Goal: Navigation & Orientation: Understand site structure

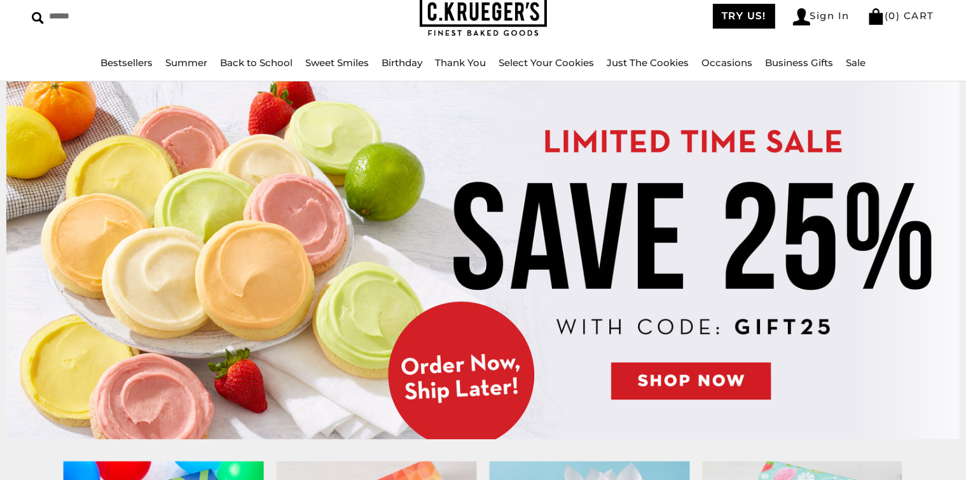
click at [457, 62] on link "Thank You" at bounding box center [460, 63] width 51 height 12
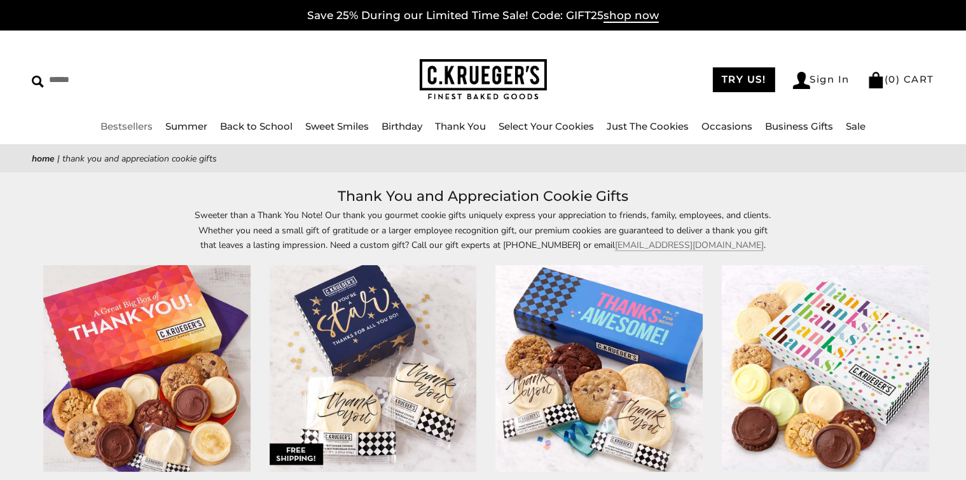
click at [127, 130] on link "Bestsellers" at bounding box center [127, 126] width 52 height 12
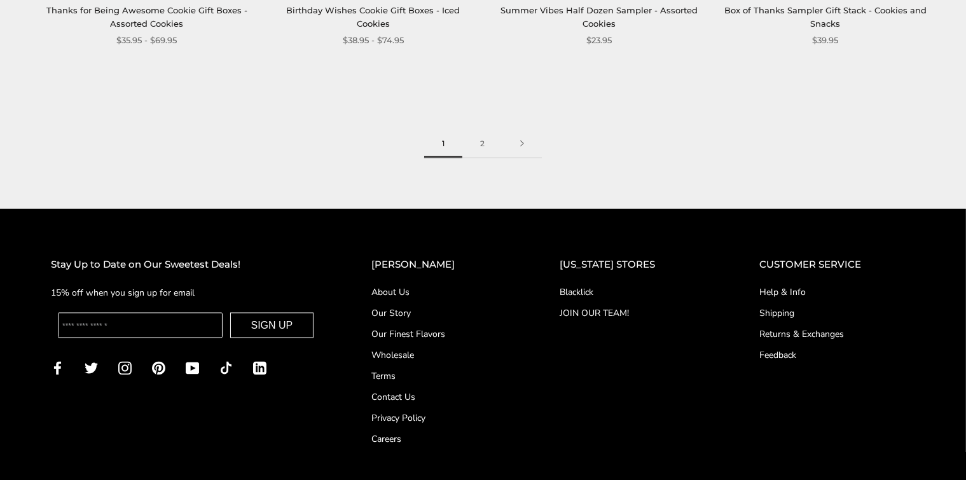
scroll to position [2036, 0]
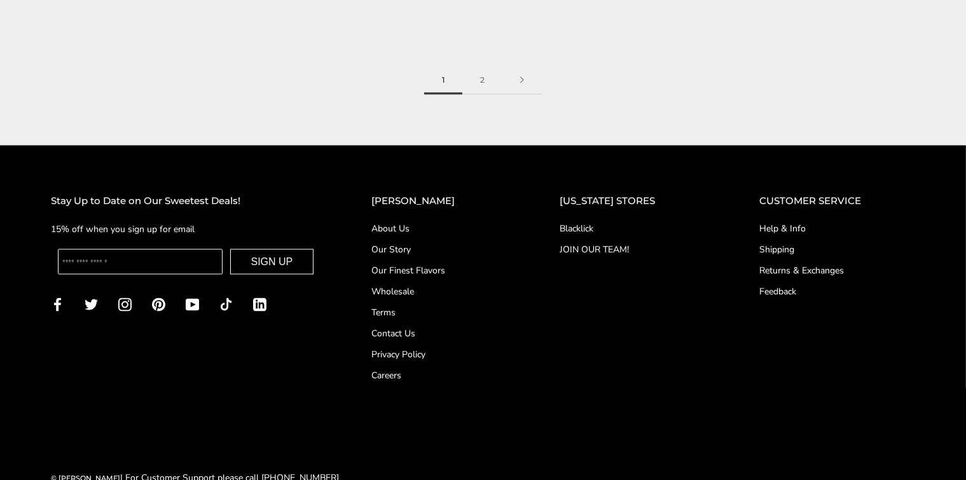
click at [422, 244] on link "Our Story" at bounding box center [440, 249] width 137 height 13
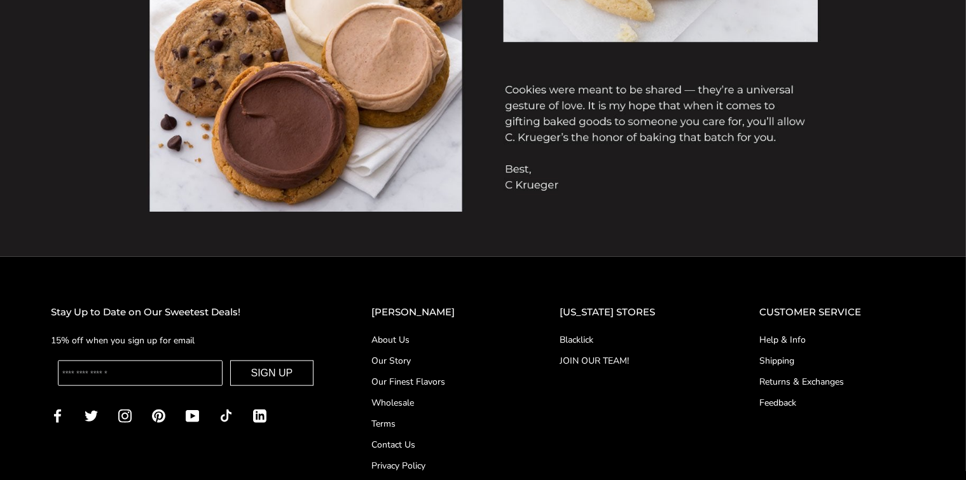
scroll to position [1272, 0]
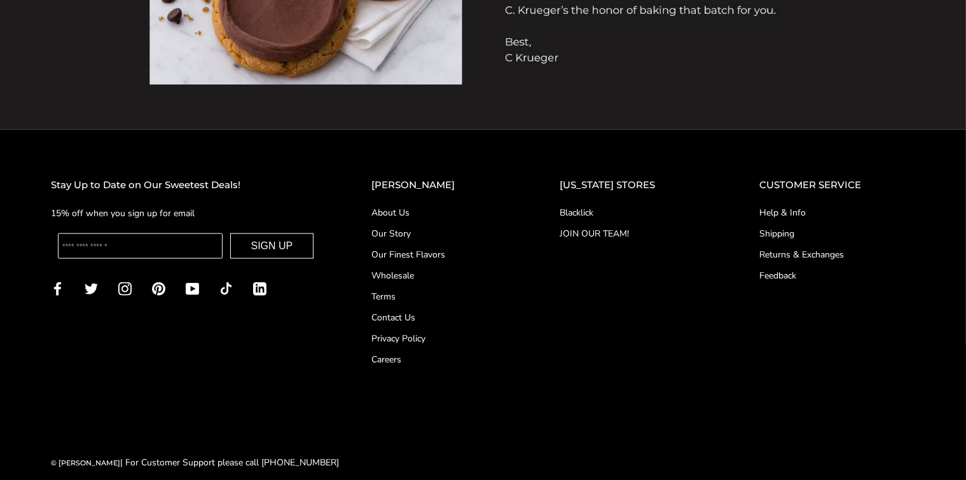
click at [426, 212] on link "About Us" at bounding box center [440, 212] width 137 height 13
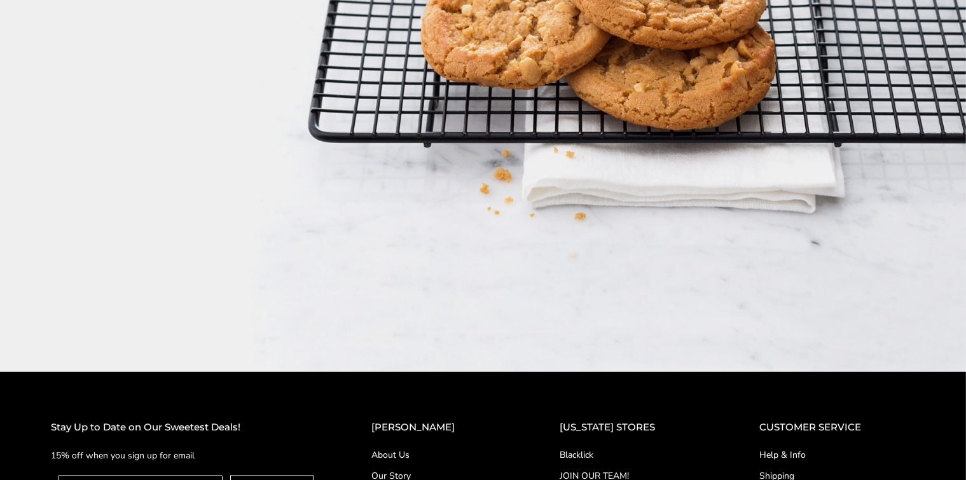
scroll to position [1972, 0]
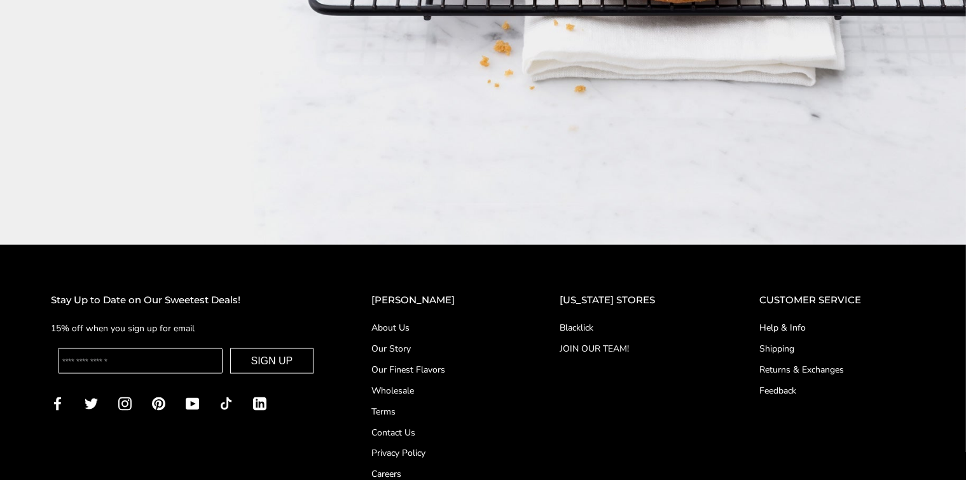
click at [458, 363] on link "Our Finest Flavors" at bounding box center [440, 369] width 137 height 13
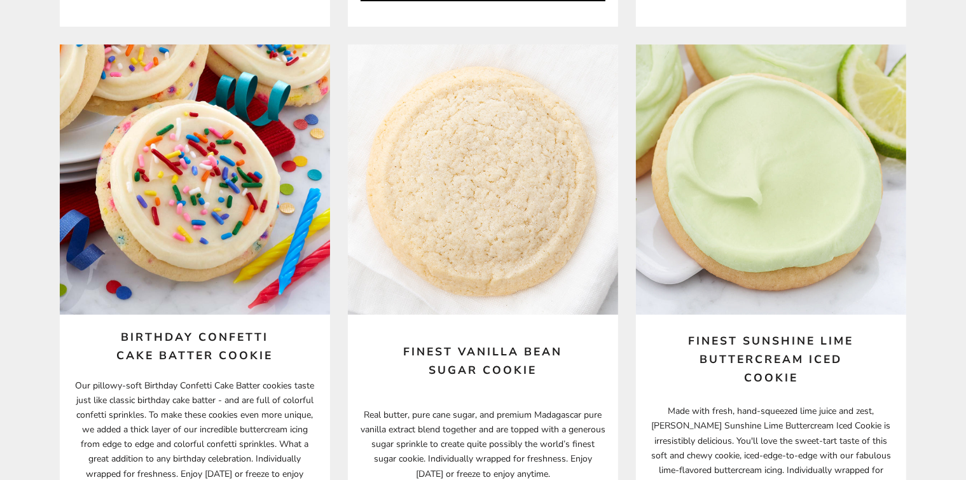
scroll to position [5153, 0]
